Goal: Navigation & Orientation: Understand site structure

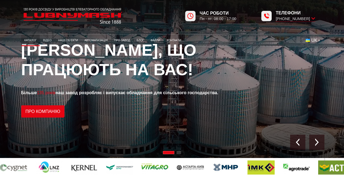
click at [32, 39] on link "Каталог" at bounding box center [30, 40] width 19 height 9
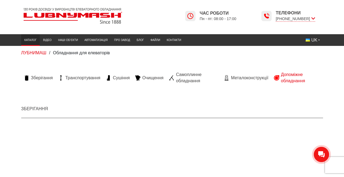
click at [287, 81] on span "Допоміжне обладнання" at bounding box center [300, 78] width 39 height 12
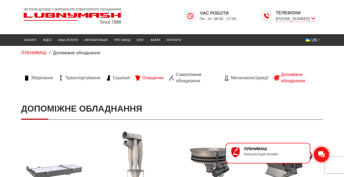
click at [143, 78] on link "Очищення" at bounding box center [149, 78] width 34 height 6
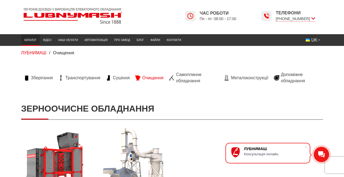
click at [34, 39] on link "Каталог" at bounding box center [30, 40] width 19 height 9
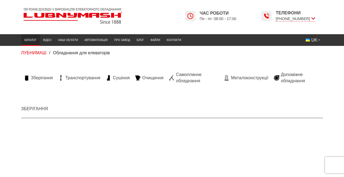
scroll to position [11, 0]
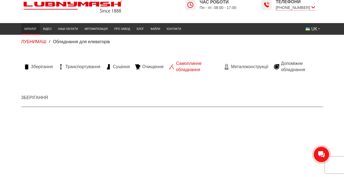
click at [181, 65] on span "Самоплинне обладнання" at bounding box center [197, 67] width 42 height 12
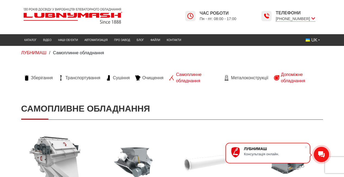
click at [282, 80] on span "Допоміжне обладнання" at bounding box center [300, 78] width 39 height 12
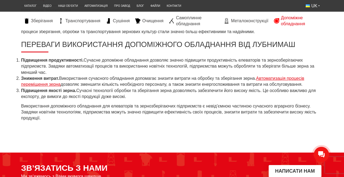
scroll to position [58, 0]
